Goal: Task Accomplishment & Management: Use online tool/utility

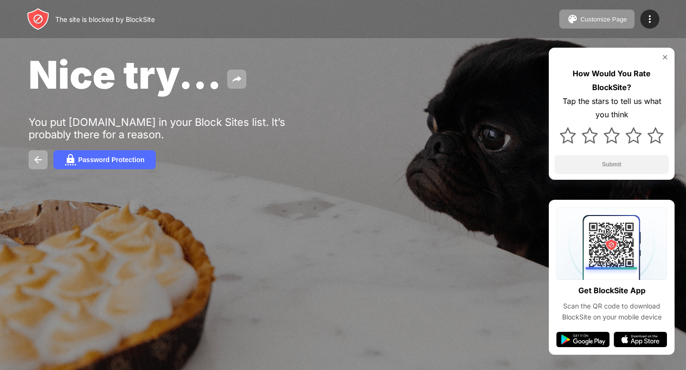
click at [653, 22] on img at bounding box center [649, 18] width 11 height 11
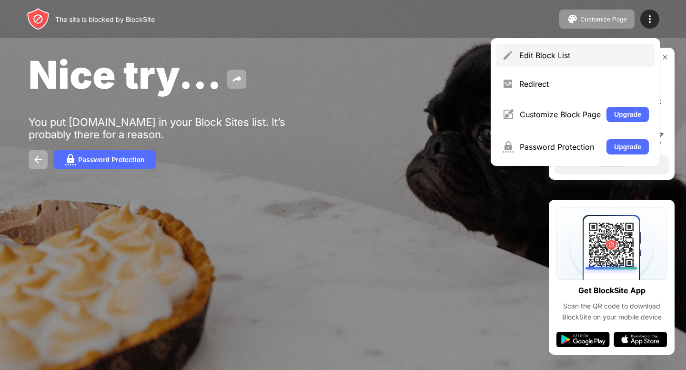
click at [537, 51] on div "Edit Block List" at bounding box center [585, 56] width 130 height 10
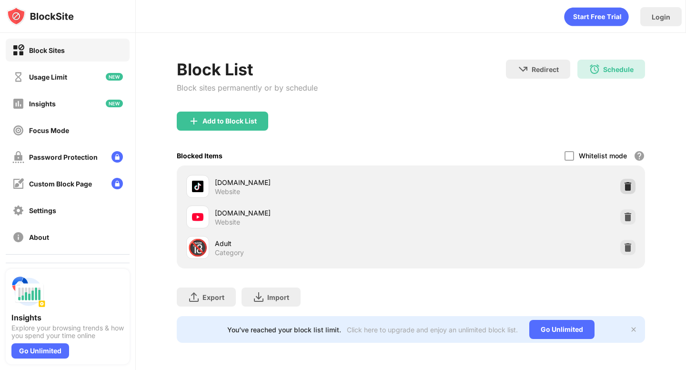
click at [634, 186] on div at bounding box center [628, 186] width 15 height 15
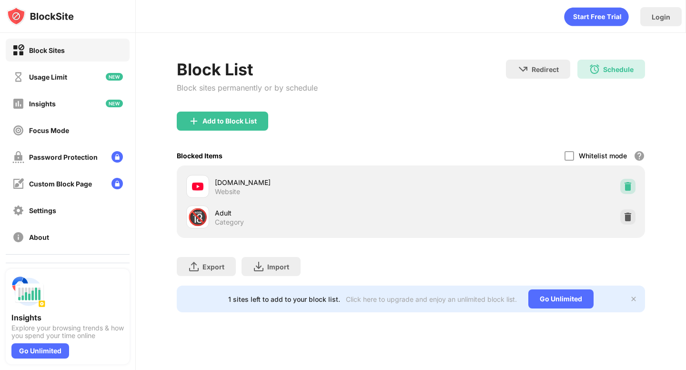
click at [634, 186] on div at bounding box center [628, 186] width 15 height 15
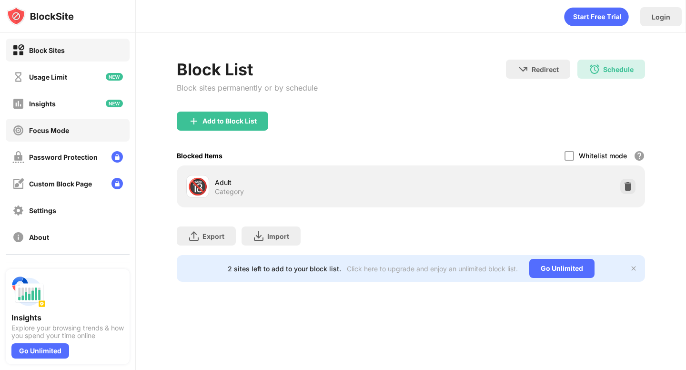
click at [89, 129] on div "Focus Mode" at bounding box center [68, 130] width 124 height 23
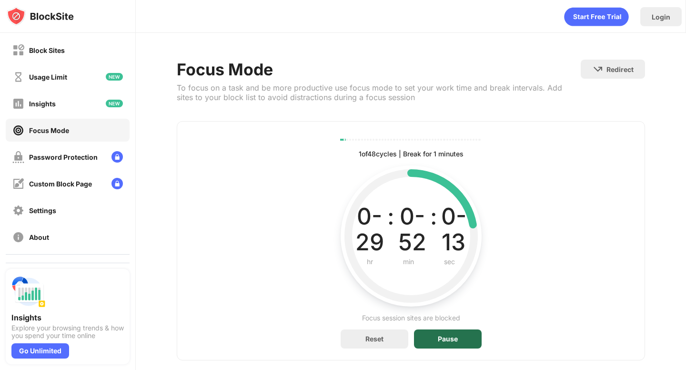
click at [444, 336] on div "Pause" at bounding box center [448, 339] width 20 height 8
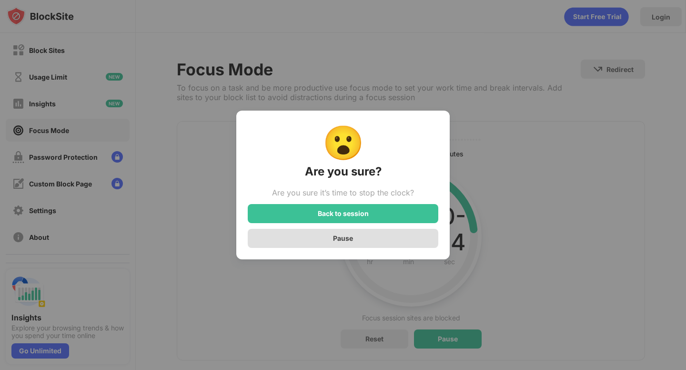
click at [360, 243] on div "Pause" at bounding box center [343, 238] width 191 height 19
